Goal: Task Accomplishment & Management: Manage account settings

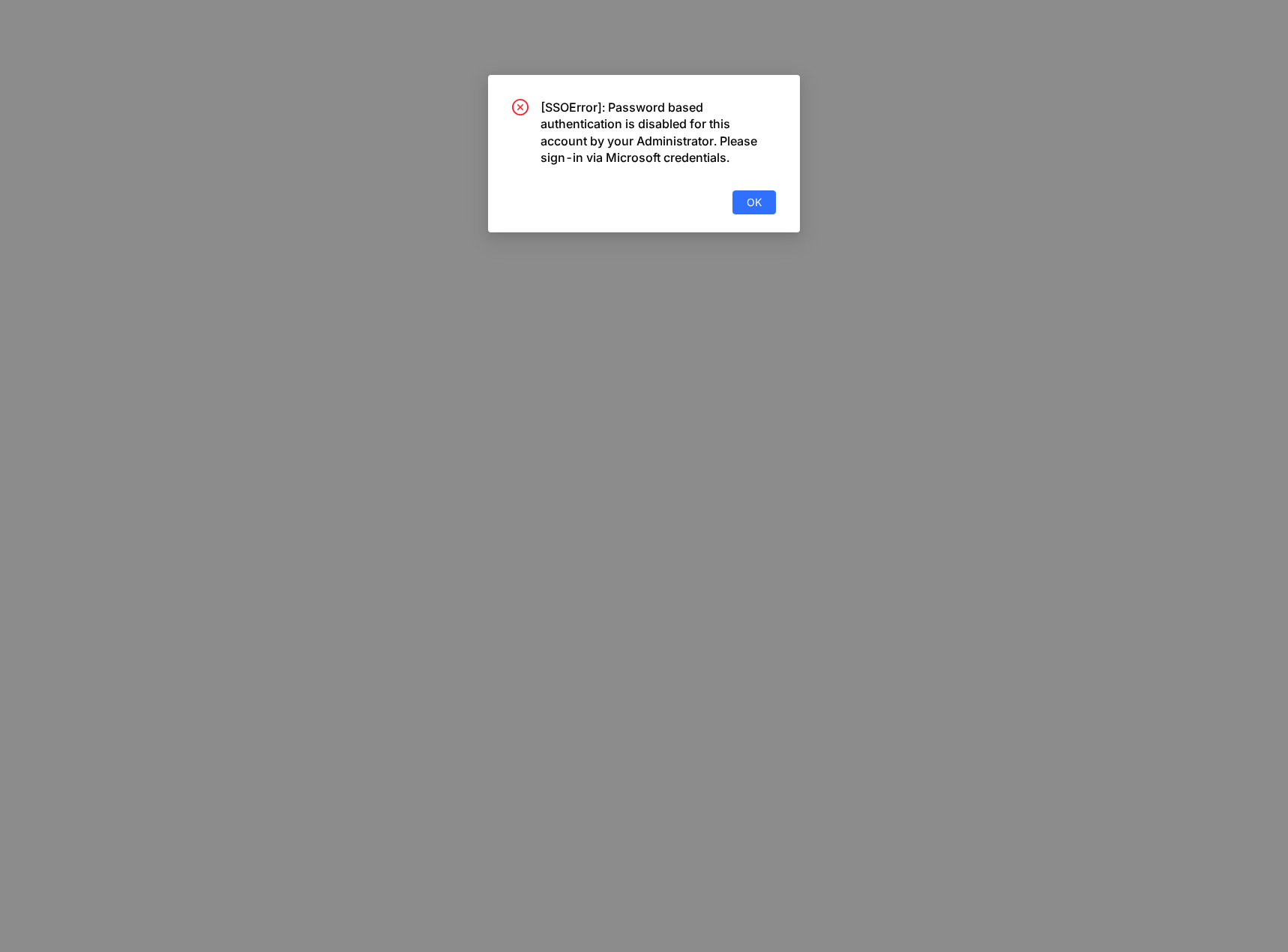
click at [757, 187] on div "[SSOError]: Password based authentication is disabled for this account by your …" at bounding box center [644, 156] width 264 height 115
click at [757, 196] on span "OK" at bounding box center [753, 202] width 15 height 16
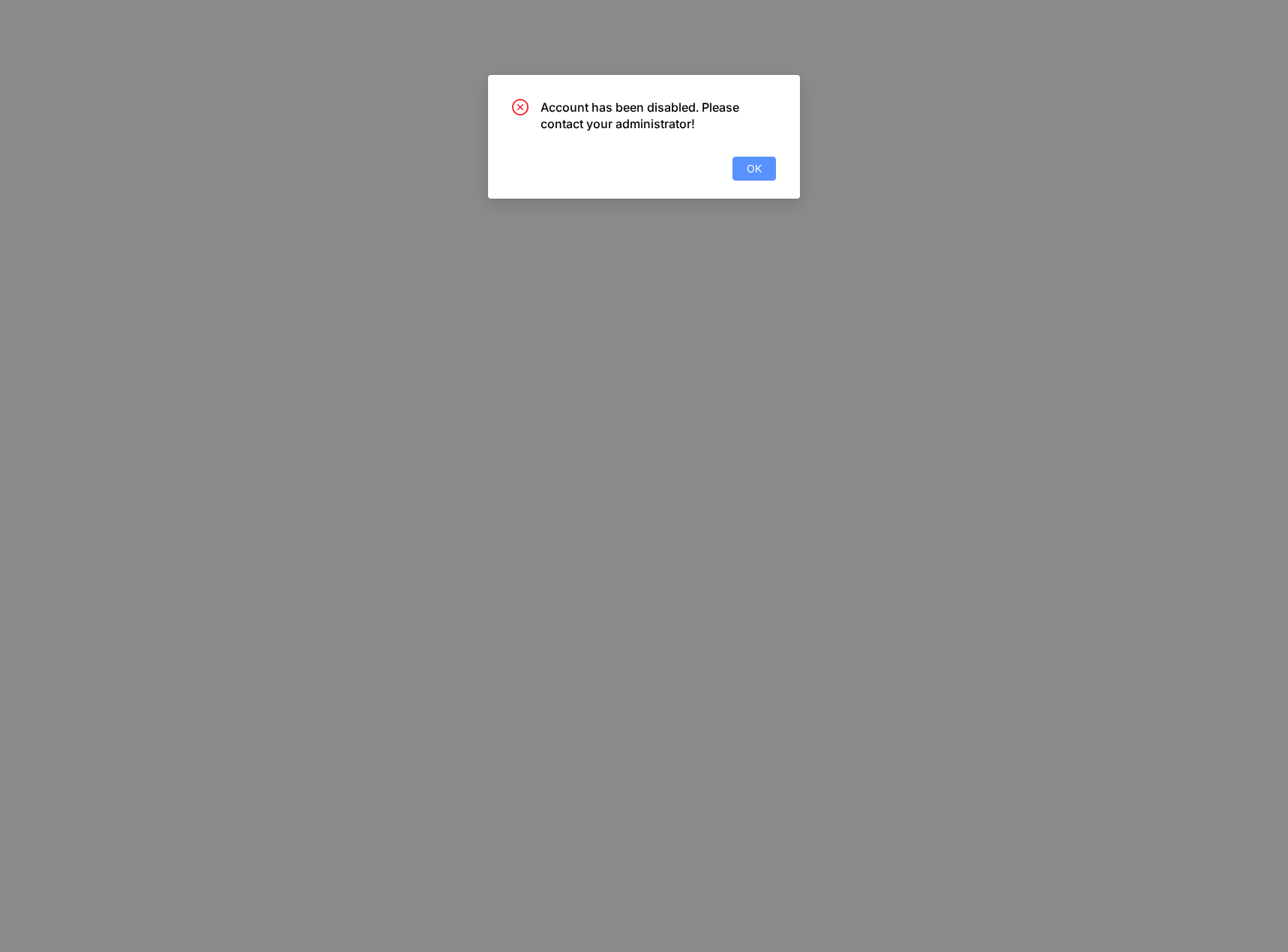
click at [744, 164] on button "OK" at bounding box center [753, 168] width 44 height 24
